Goal: Task Accomplishment & Management: Manage account settings

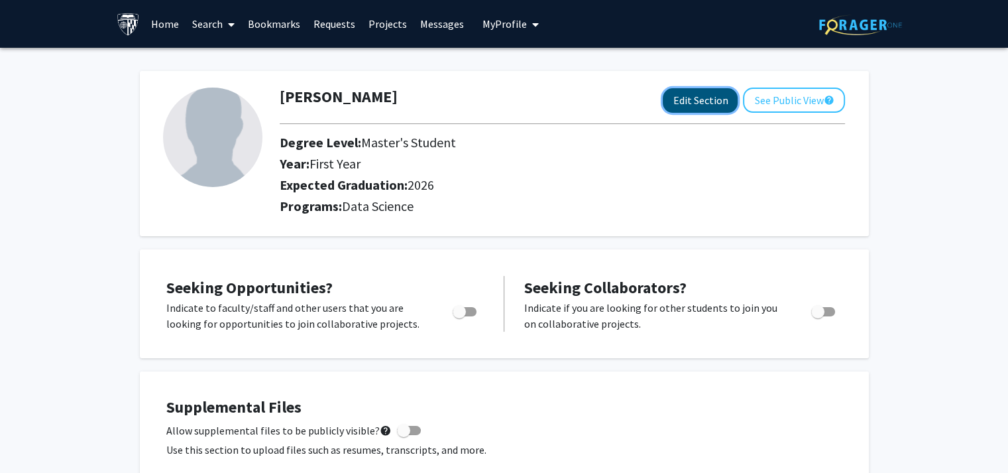
click at [663, 102] on button "Edit Section" at bounding box center [700, 100] width 75 height 25
select select "first_year"
select select "2026"
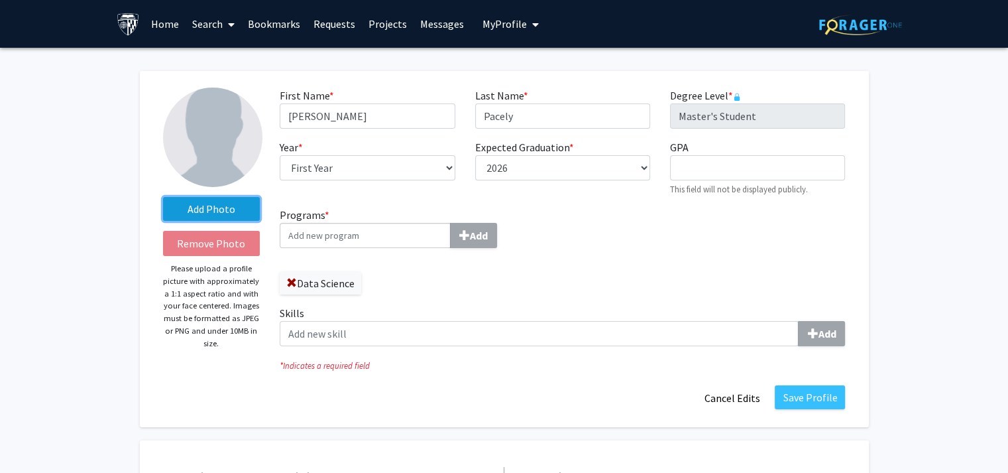
click at [217, 221] on label "Add Photo" at bounding box center [211, 209] width 97 height 24
click at [0, 0] on input "Add Photo" at bounding box center [0, 0] width 0 height 0
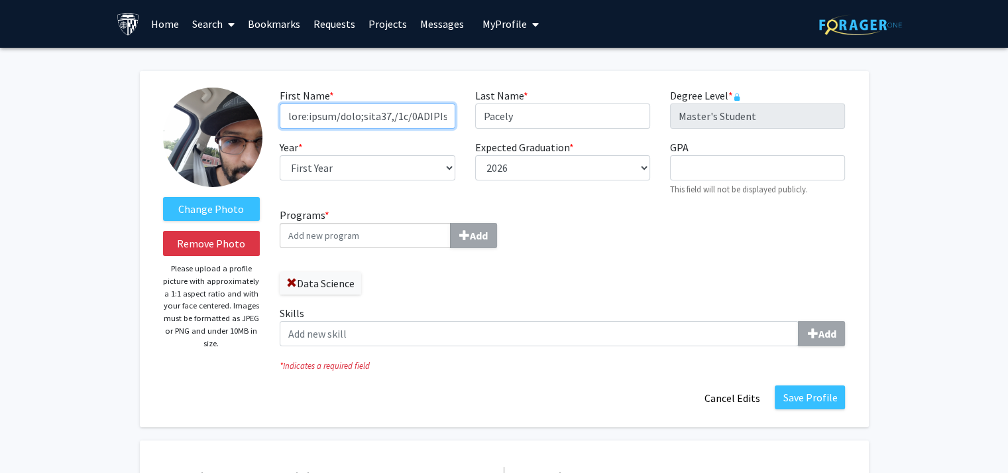
type input "data:image/jpeg;base64,/9j/4QKMRXhpZgAASUkqAAgAAAAMAAABBAABAAAAIAoAAAEBBAABAAAA…"
click at [792, 207] on div "First Name * required Last Name * required [PERSON_NAME] Degree Level * require…" at bounding box center [562, 147] width 585 height 119
drag, startPoint x: 410, startPoint y: 152, endPoint x: 388, endPoint y: 123, distance: 36.6
click at [410, 152] on div "First Name * required Last Name * required [PERSON_NAME] Degree Level * require…" at bounding box center [562, 147] width 585 height 119
click at [386, 121] on input "First Name * required" at bounding box center [367, 115] width 175 height 25
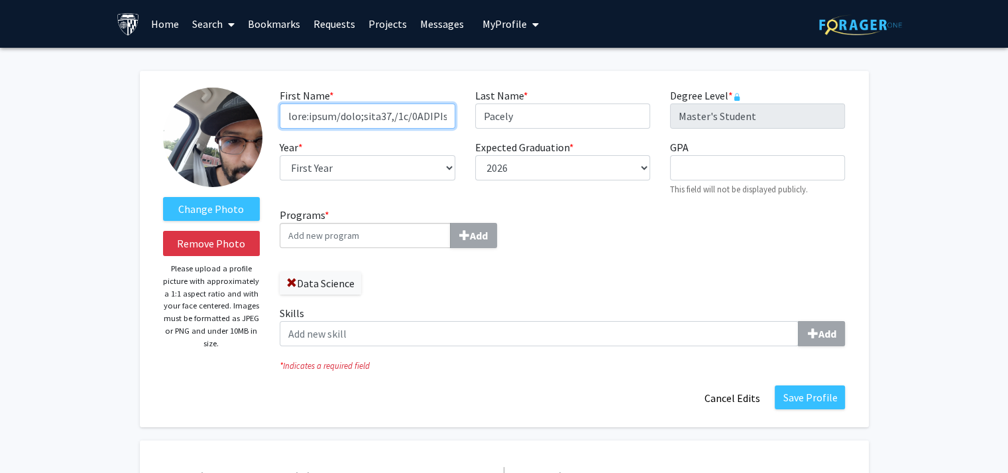
scroll to position [265, 0]
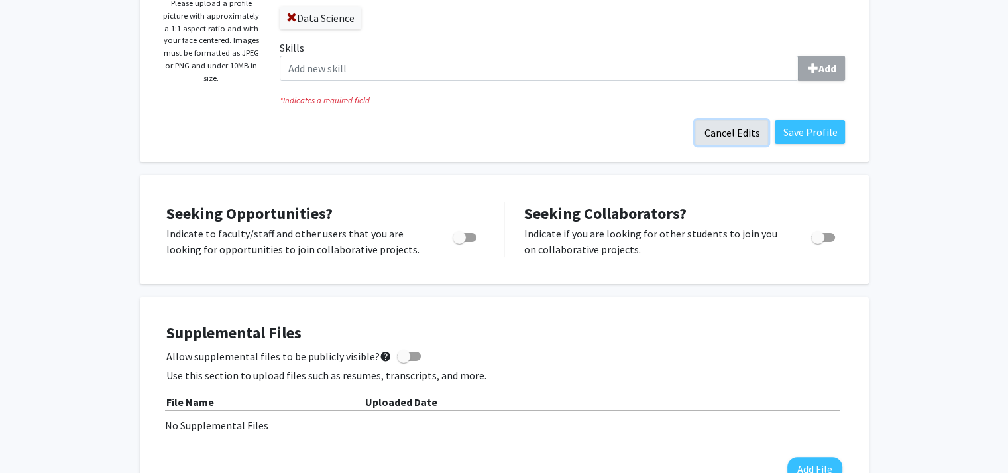
click at [705, 145] on button "Cancel Edits" at bounding box center [731, 132] width 73 height 25
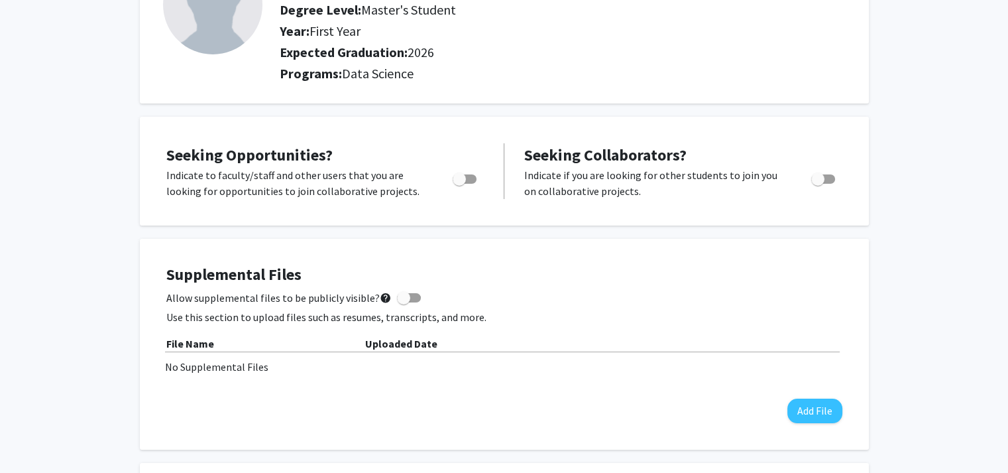
scroll to position [0, 0]
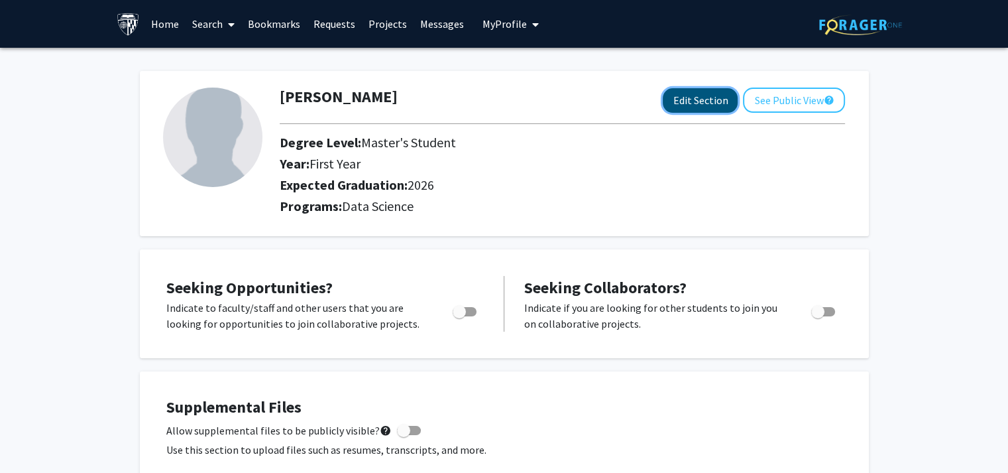
click at [663, 107] on button "Edit Section" at bounding box center [700, 100] width 75 height 25
select select "first_year"
select select "2026"
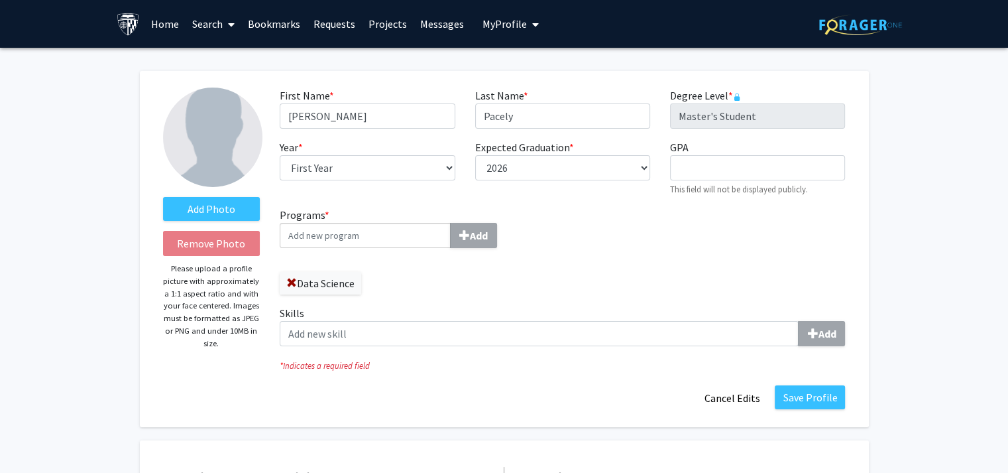
click at [204, 160] on img at bounding box center [212, 137] width 99 height 99
click at [201, 221] on label "Add Photo" at bounding box center [211, 209] width 97 height 24
click at [0, 0] on input "Add Photo" at bounding box center [0, 0] width 0 height 0
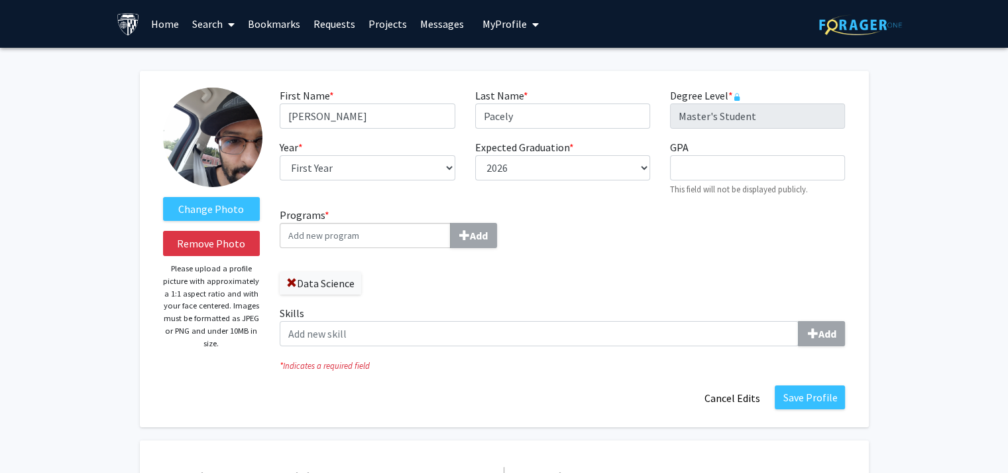
click at [383, 248] on input "Programs * Add" at bounding box center [365, 235] width 171 height 25
click at [380, 248] on input "Programs * Add" at bounding box center [365, 235] width 171 height 25
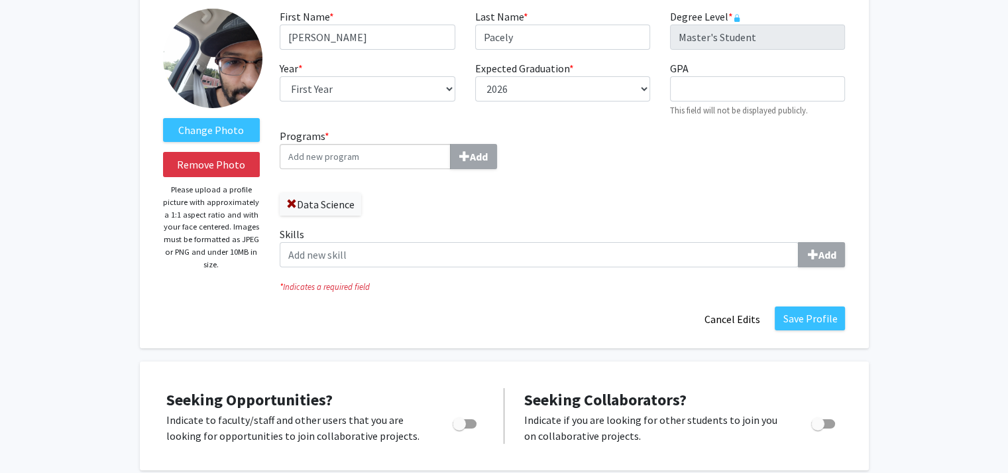
scroll to position [133, 0]
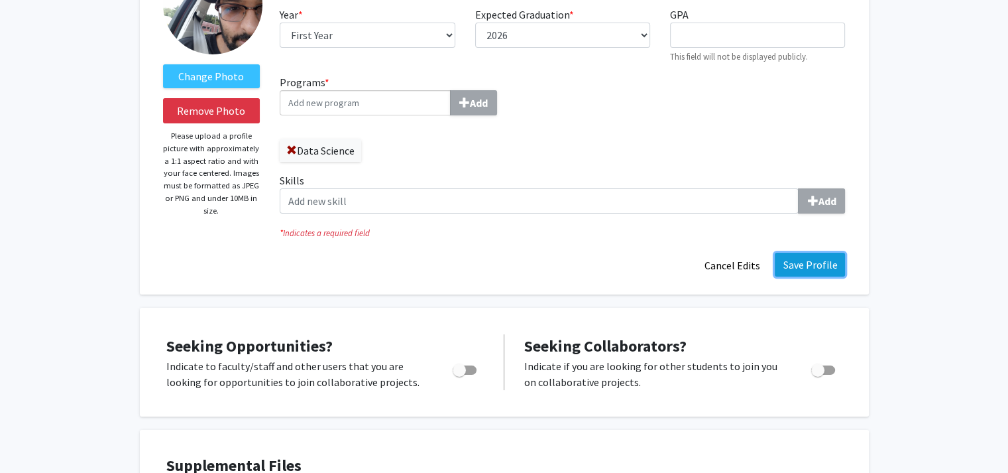
click at [777, 276] on button "Save Profile" at bounding box center [810, 265] width 70 height 24
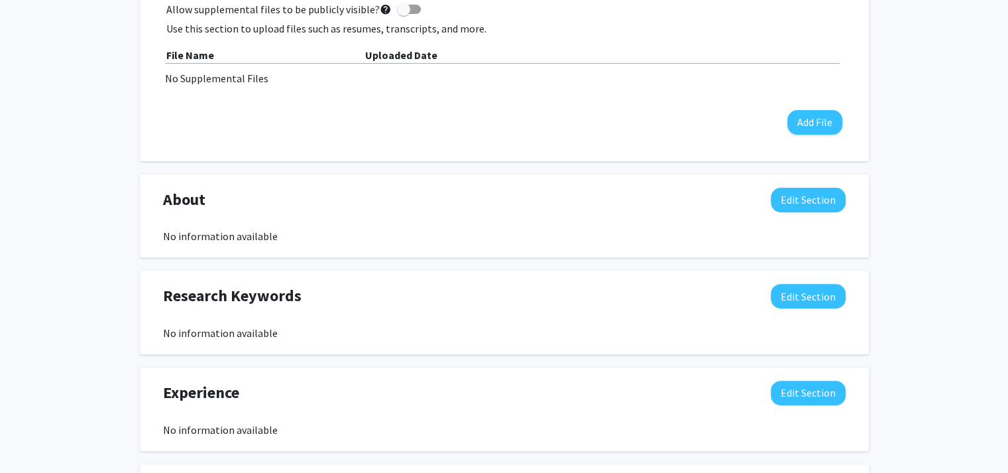
scroll to position [0, 0]
